Goal: Information Seeking & Learning: Learn about a topic

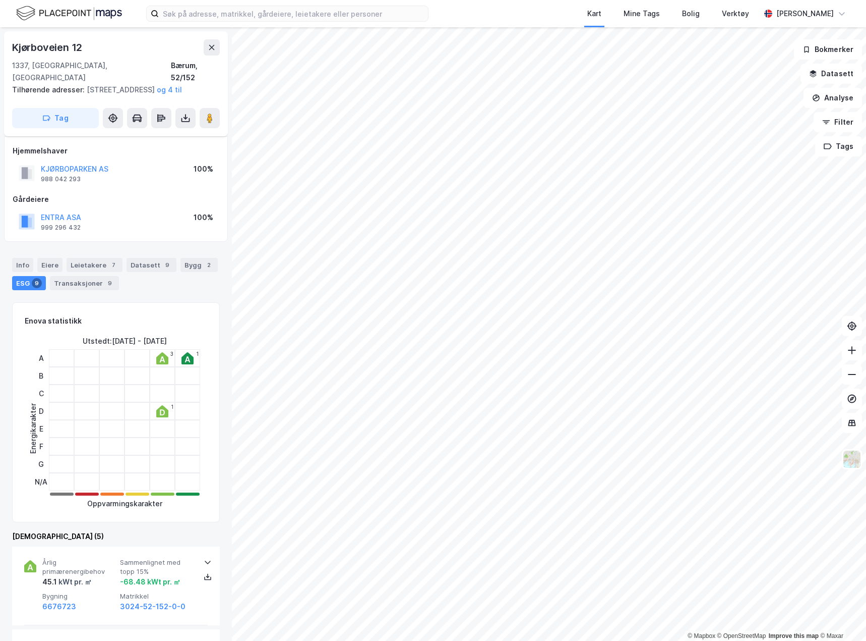
scroll to position [353, 0]
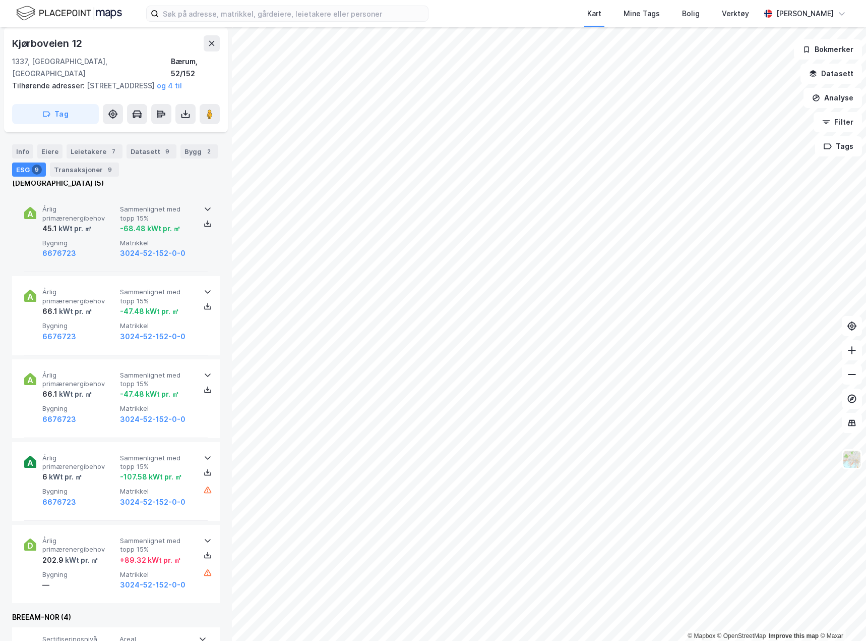
click at [102, 229] on div "45.1 kWt pr. ㎡" at bounding box center [79, 228] width 74 height 12
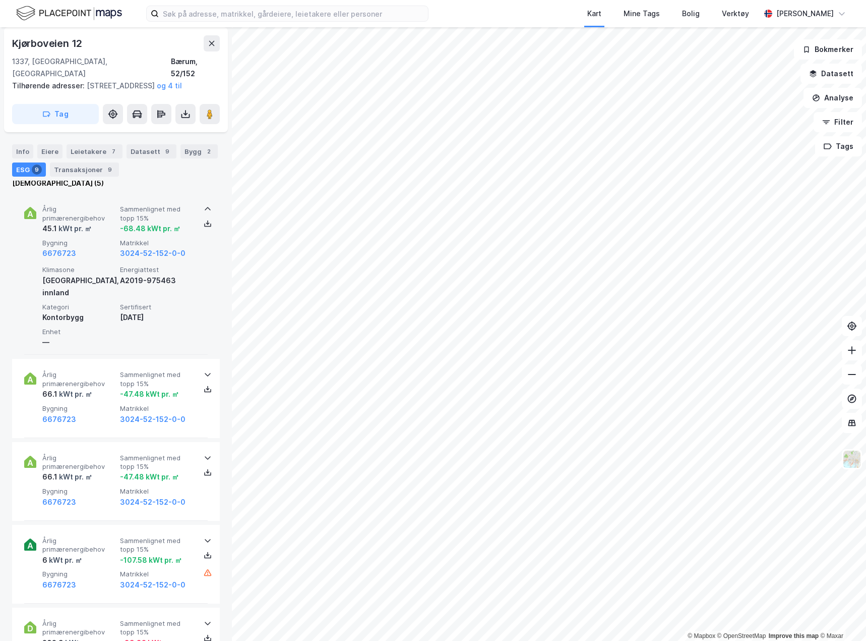
click at [102, 229] on div "45.1 kWt pr. ㎡" at bounding box center [79, 228] width 74 height 12
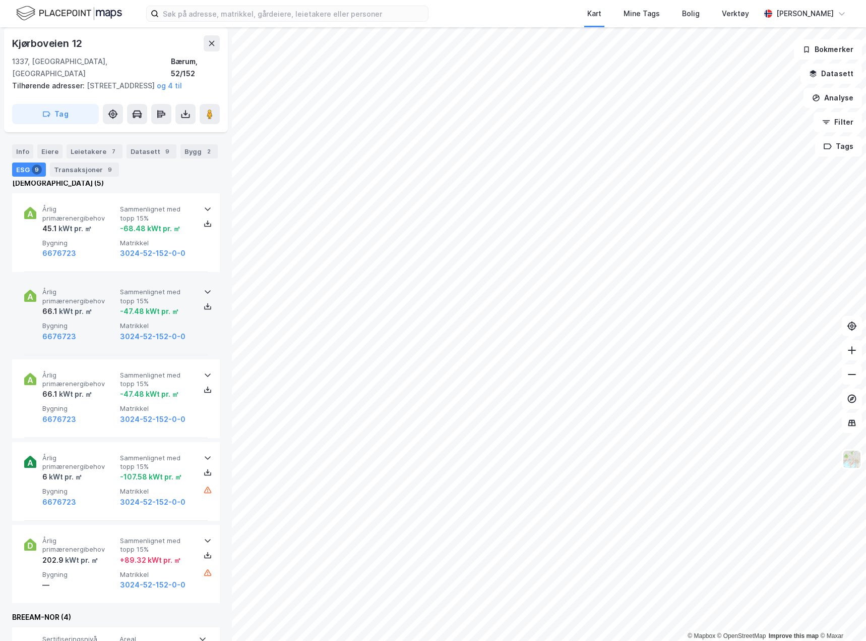
click at [103, 283] on div "Årlig primærenergibehov 66.1 kWt pr. ㎡ Sammenlignet med topp 15% -47.48 kWt pr.…" at bounding box center [116, 315] width 184 height 79
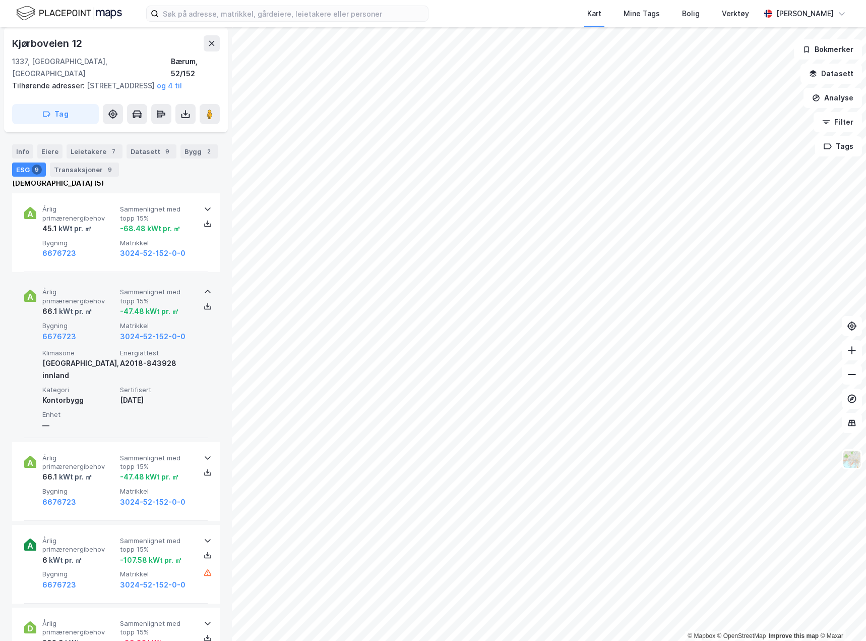
click at [103, 283] on div "Årlig primærenergibehov 66.1 kWt pr. ㎡ Sammenlignet med topp 15% -47.48 kWt pr.…" at bounding box center [116, 356] width 184 height 161
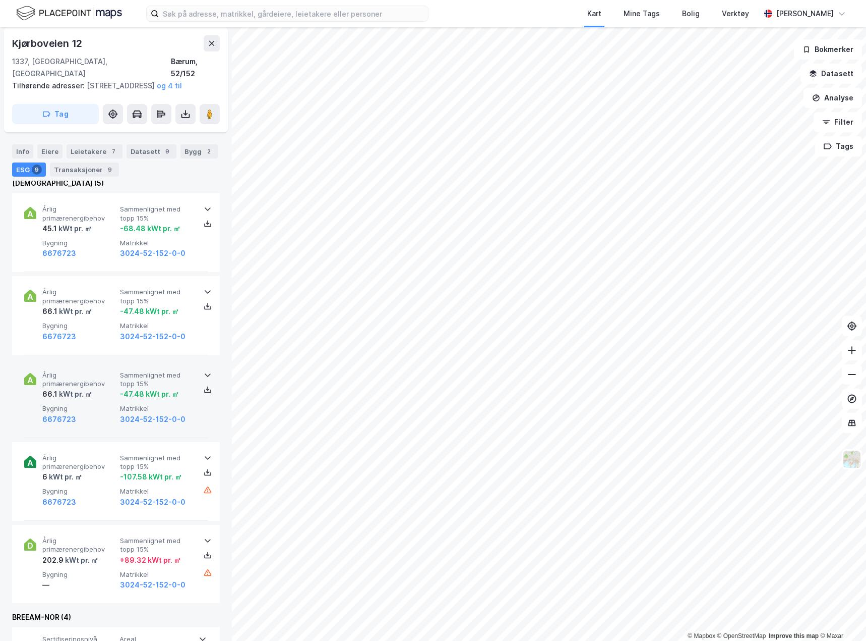
click at [102, 371] on span "Årlig primærenergibehov" at bounding box center [79, 380] width 74 height 18
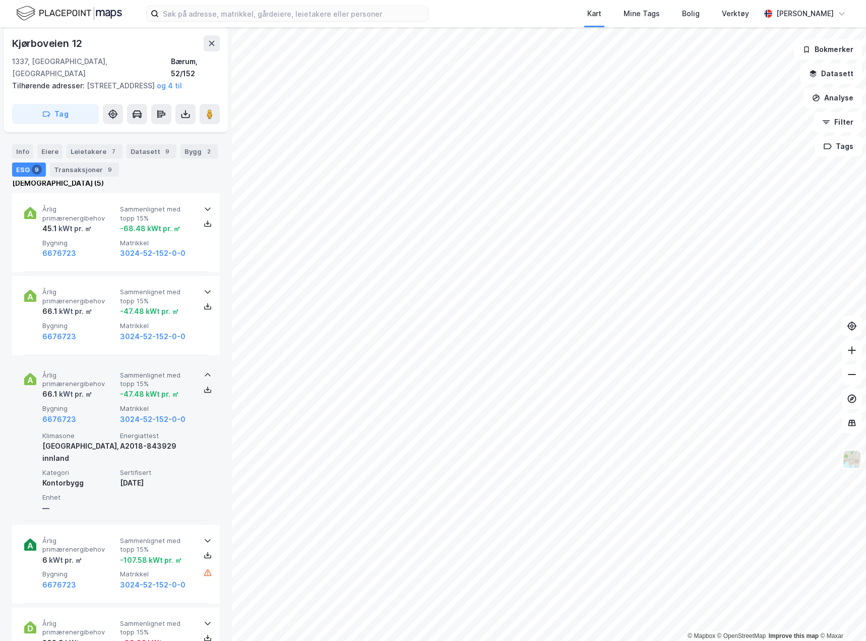
click at [102, 371] on span "Årlig primærenergibehov" at bounding box center [79, 380] width 74 height 18
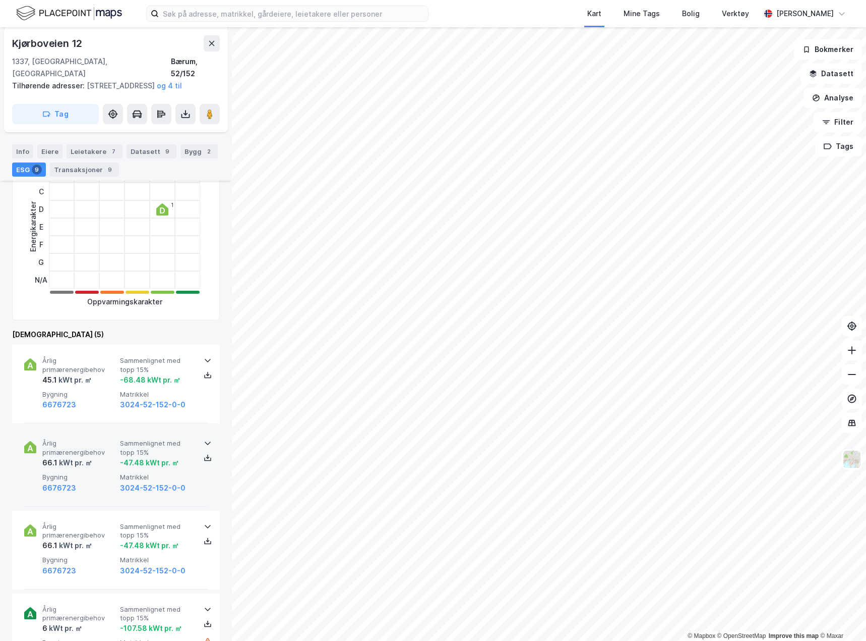
scroll to position [303, 0]
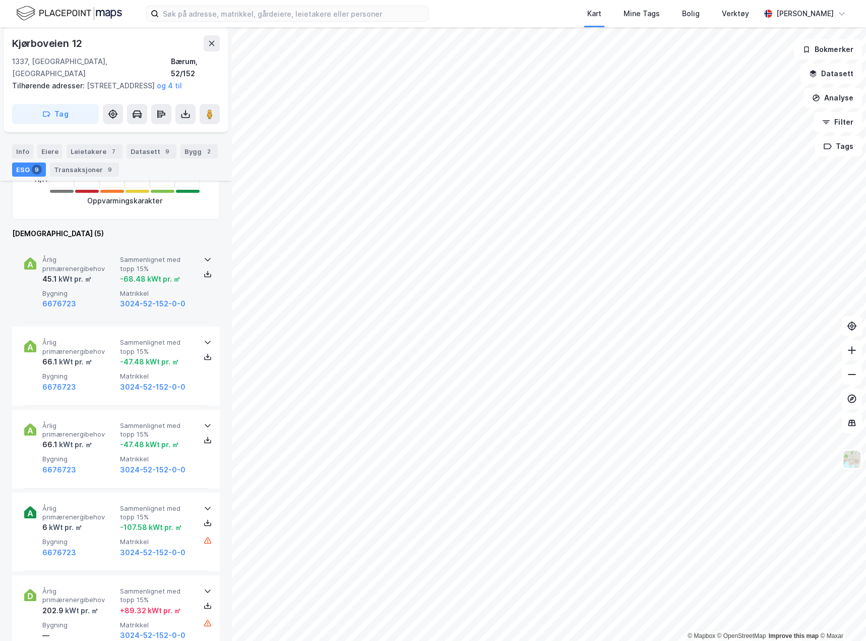
click at [76, 272] on span "Årlig primærenergibehov" at bounding box center [79, 264] width 74 height 18
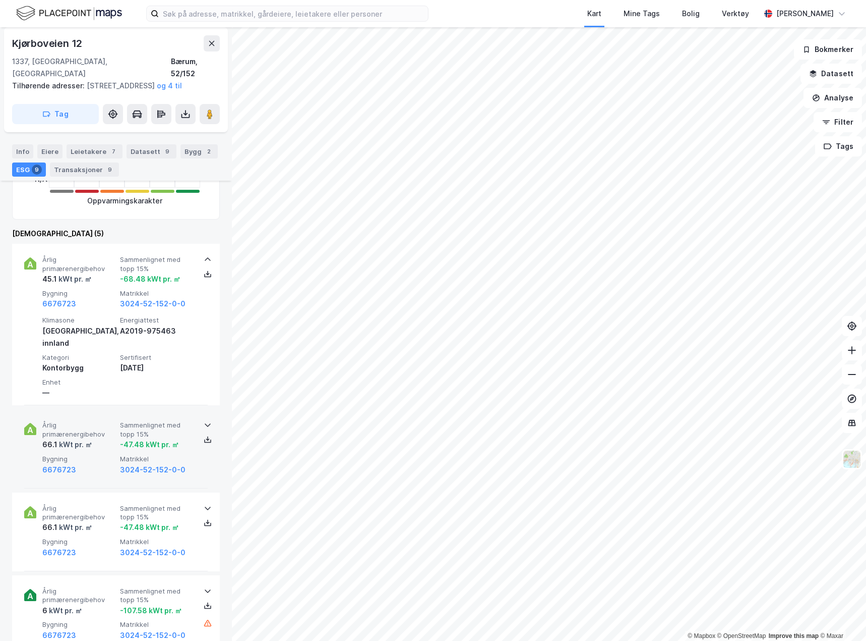
click at [106, 421] on span "Årlig primærenergibehov" at bounding box center [79, 430] width 74 height 18
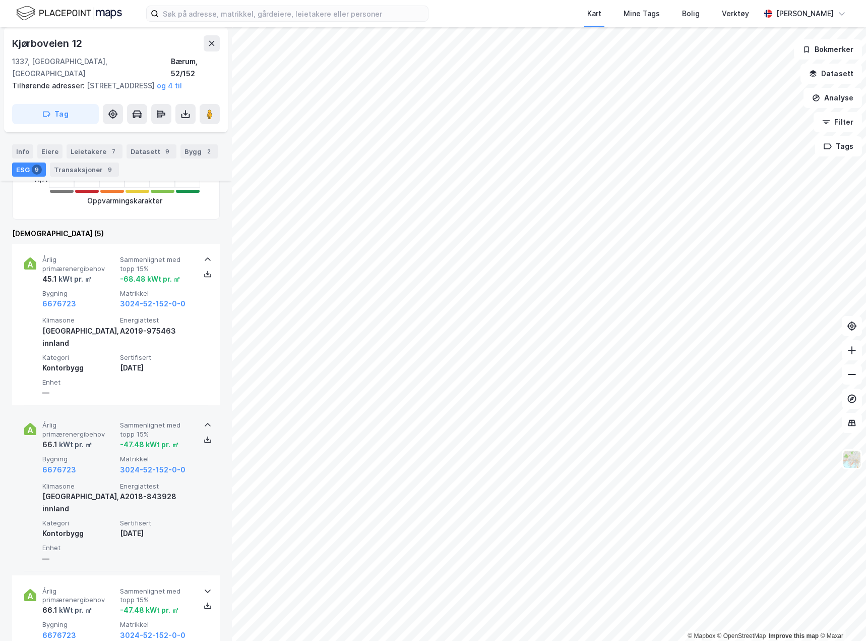
click at [103, 421] on span "Årlig primærenergibehov" at bounding box center [79, 430] width 74 height 18
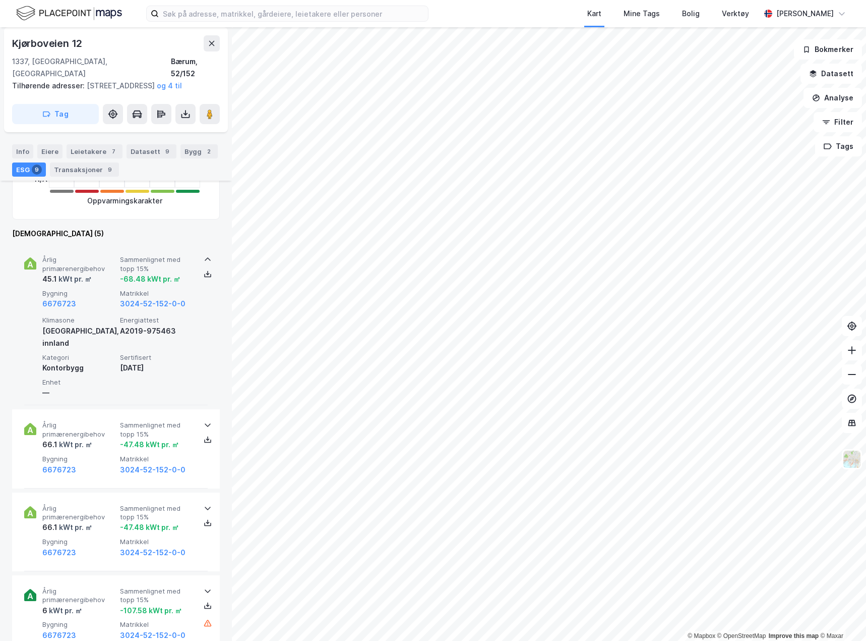
click at [114, 249] on div "Årlig primærenergibehov 45.1 kWt pr. ㎡ Sammenlignet med topp 15% -68.48 kWt pr.…" at bounding box center [116, 324] width 184 height 161
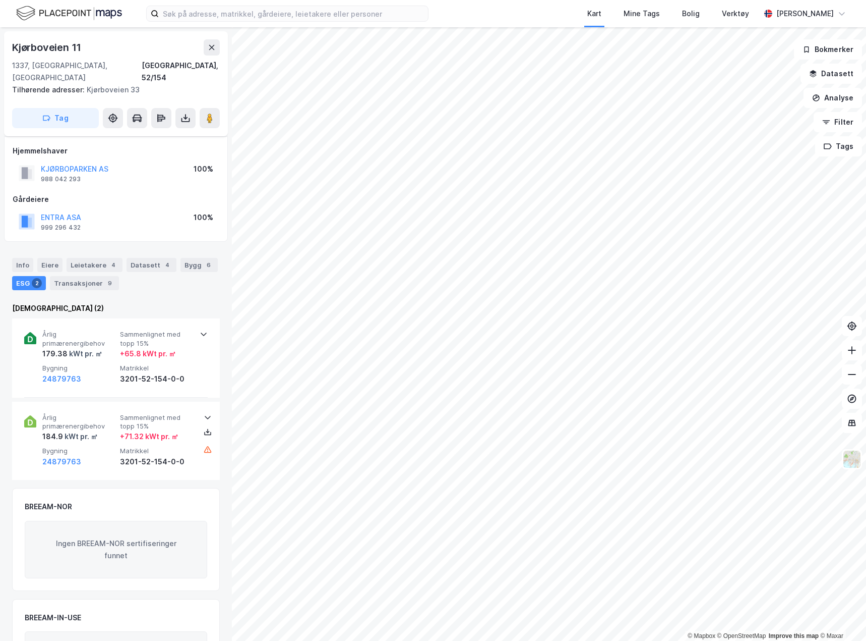
scroll to position [61, 0]
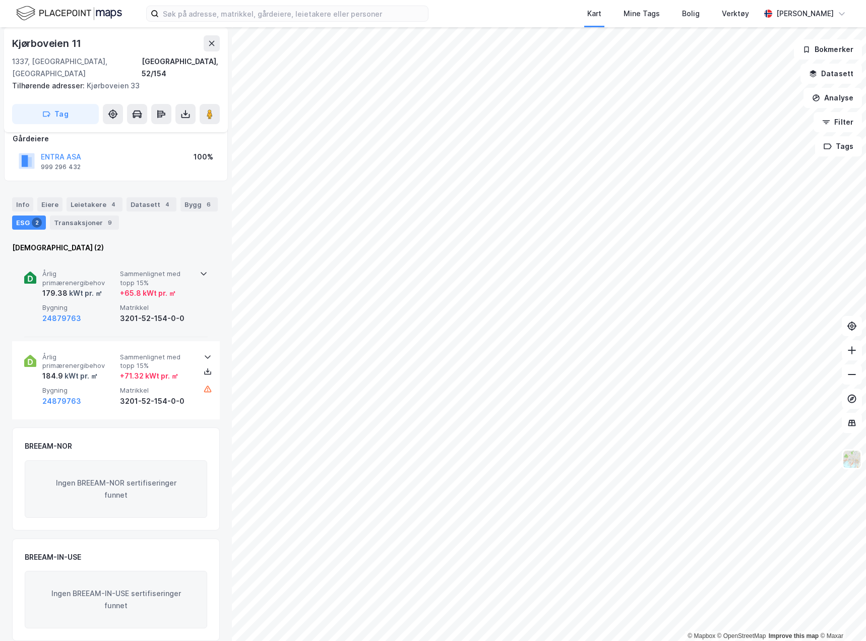
click at [120, 303] on span "Matrikkel" at bounding box center [157, 307] width 74 height 9
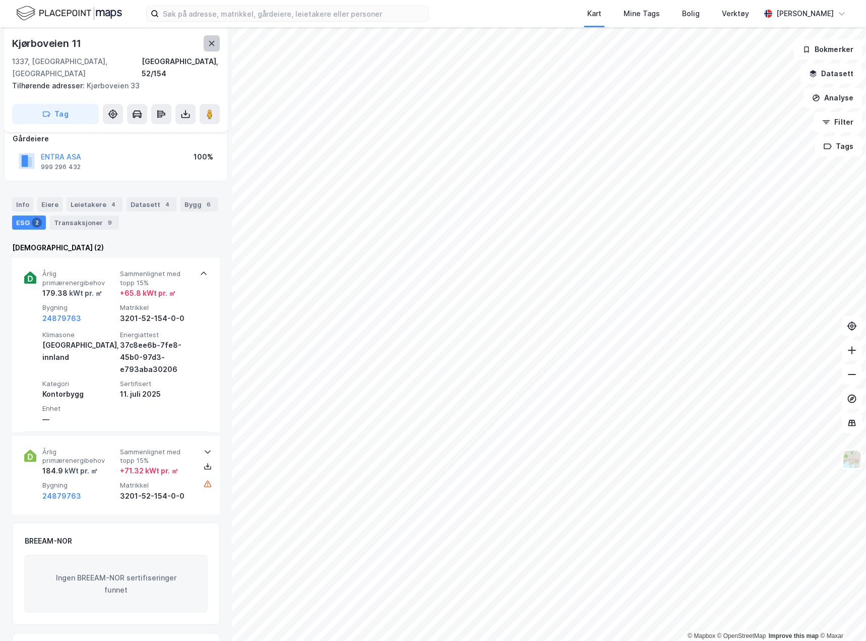
click at [210, 43] on icon at bounding box center [212, 43] width 8 height 8
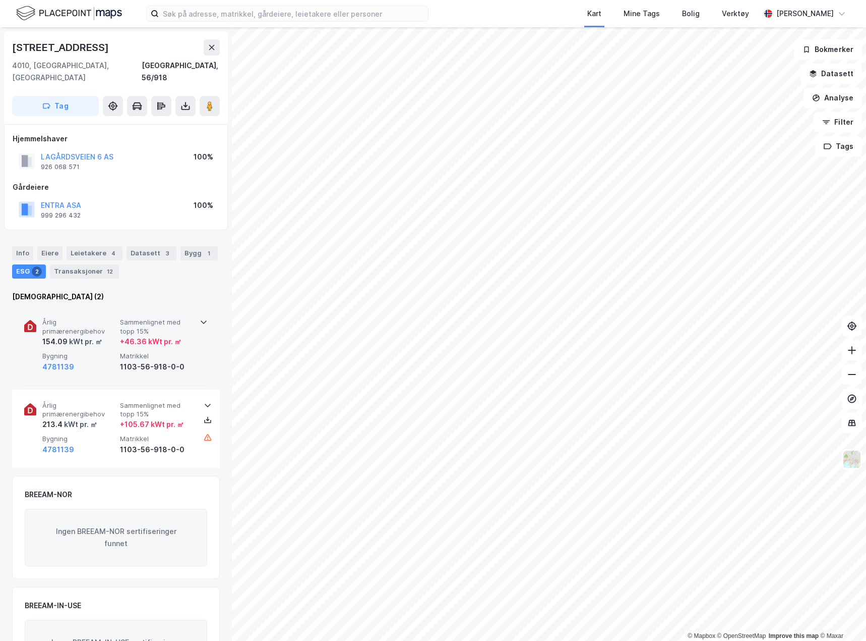
click at [100, 318] on span "Årlig primærenergibehov" at bounding box center [79, 327] width 74 height 18
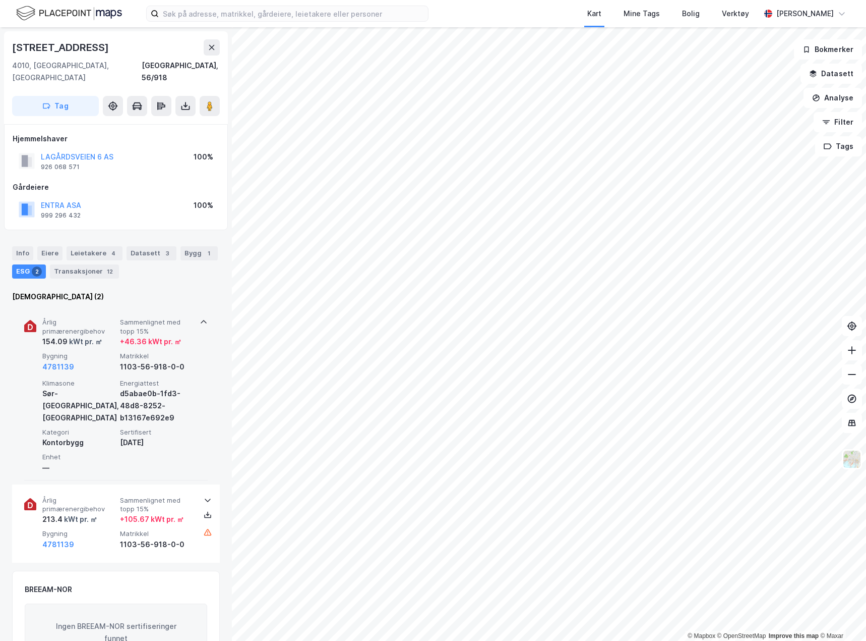
click at [92, 318] on span "Årlig primærenergibehov" at bounding box center [79, 327] width 74 height 18
